Goal: Navigation & Orientation: Understand site structure

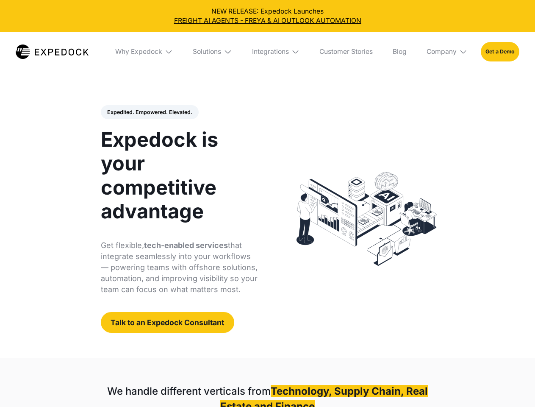
select select
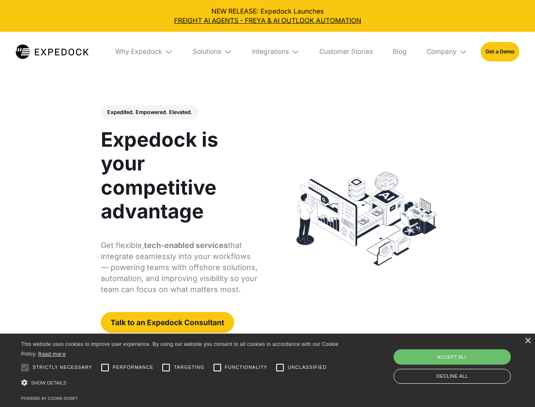
click at [267, 52] on div "Integrations" at bounding box center [270, 51] width 37 height 8
click at [144, 52] on div "Why Expedock" at bounding box center [131, 51] width 47 height 8
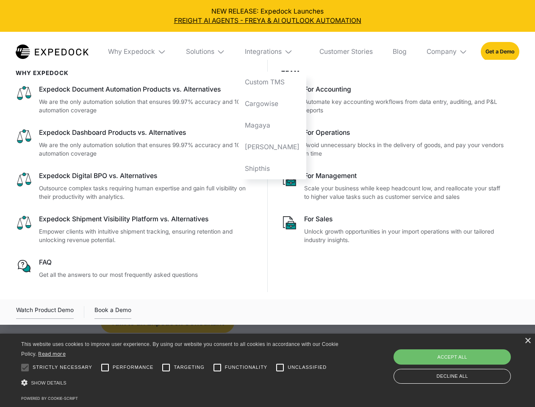
click at [213, 52] on div "Solutions" at bounding box center [200, 51] width 28 height 8
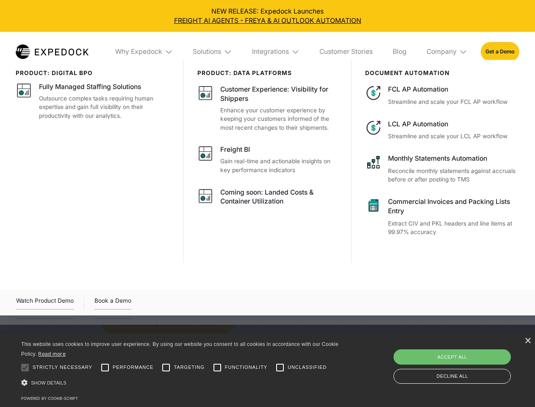
click at [276, 52] on div "Integrations" at bounding box center [270, 51] width 37 height 8
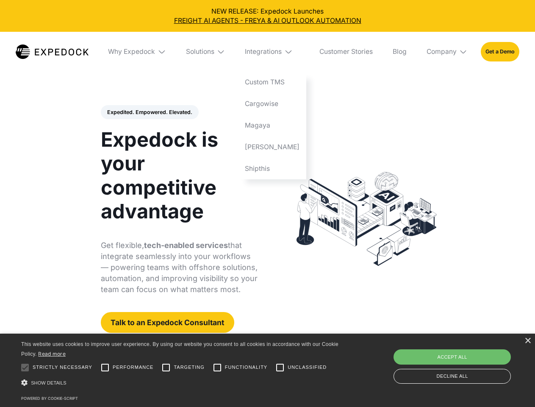
click at [447, 52] on div "Company" at bounding box center [442, 51] width 30 height 8
click at [149, 112] on div "Expedited. Empowered. Elevated. Automate Freight Document Extraction at 99.97% …" at bounding box center [179, 219] width 157 height 228
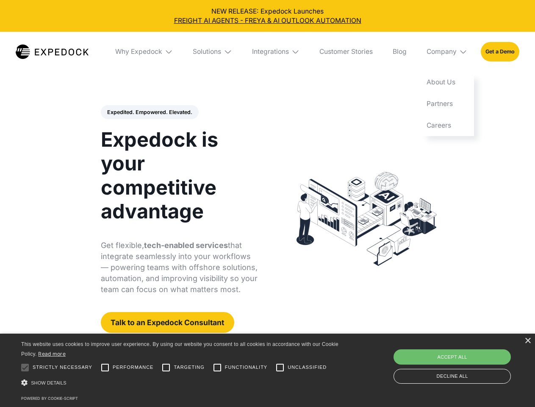
click at [25, 367] on div at bounding box center [25, 367] width 17 height 17
click at [105, 367] on input "Performance" at bounding box center [105, 367] width 17 height 17
checkbox input "true"
click at [166, 367] on input "Targeting" at bounding box center [166, 367] width 17 height 17
checkbox input "true"
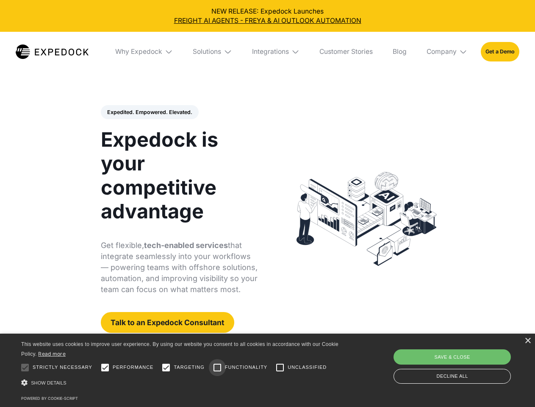
click at [217, 367] on input "Functionality" at bounding box center [217, 367] width 17 height 17
checkbox input "true"
